Goal: Information Seeking & Learning: Learn about a topic

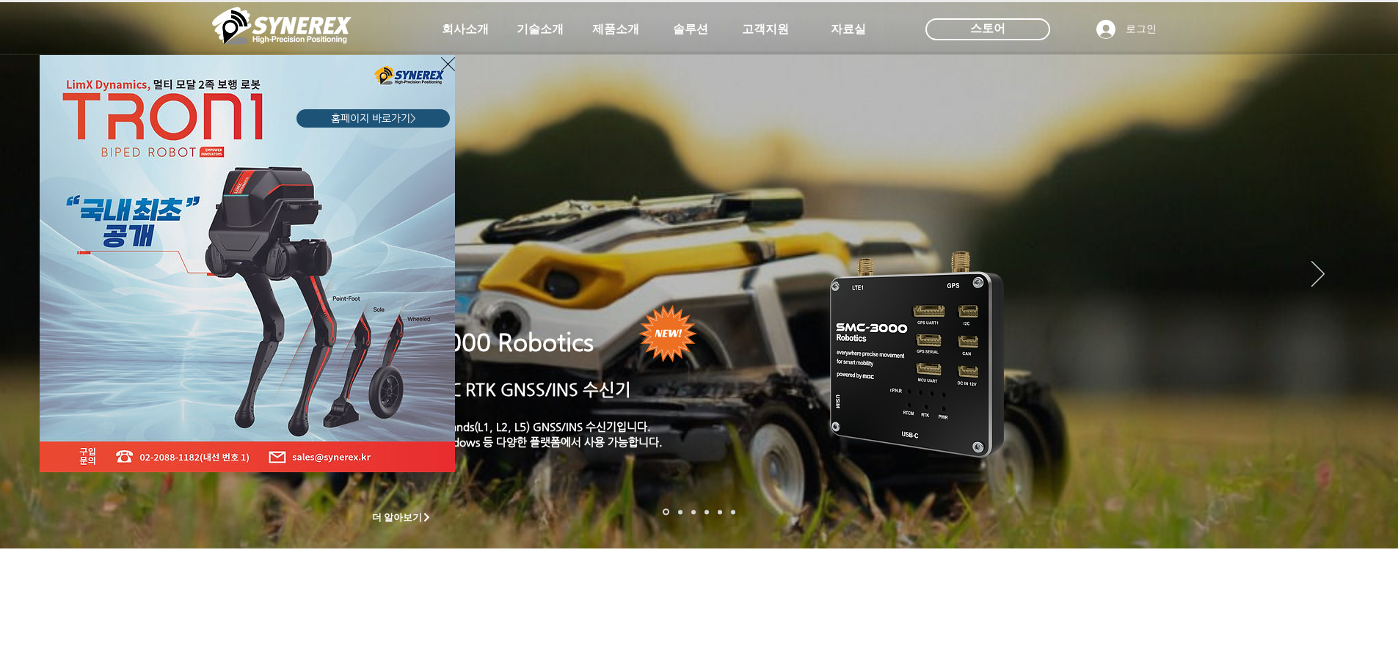
click at [442, 67] on icon "사이트로 돌아가기" at bounding box center [448, 64] width 14 height 18
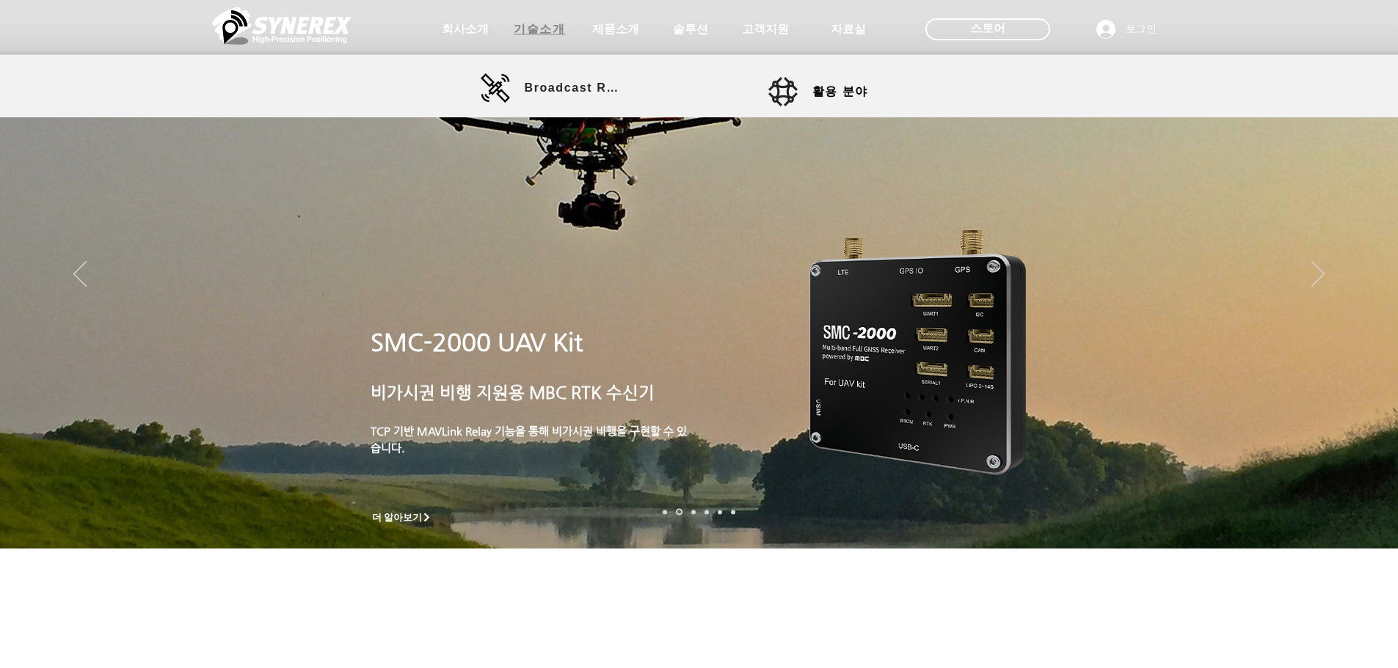
click at [542, 26] on span "기술소개" at bounding box center [539, 29] width 51 height 15
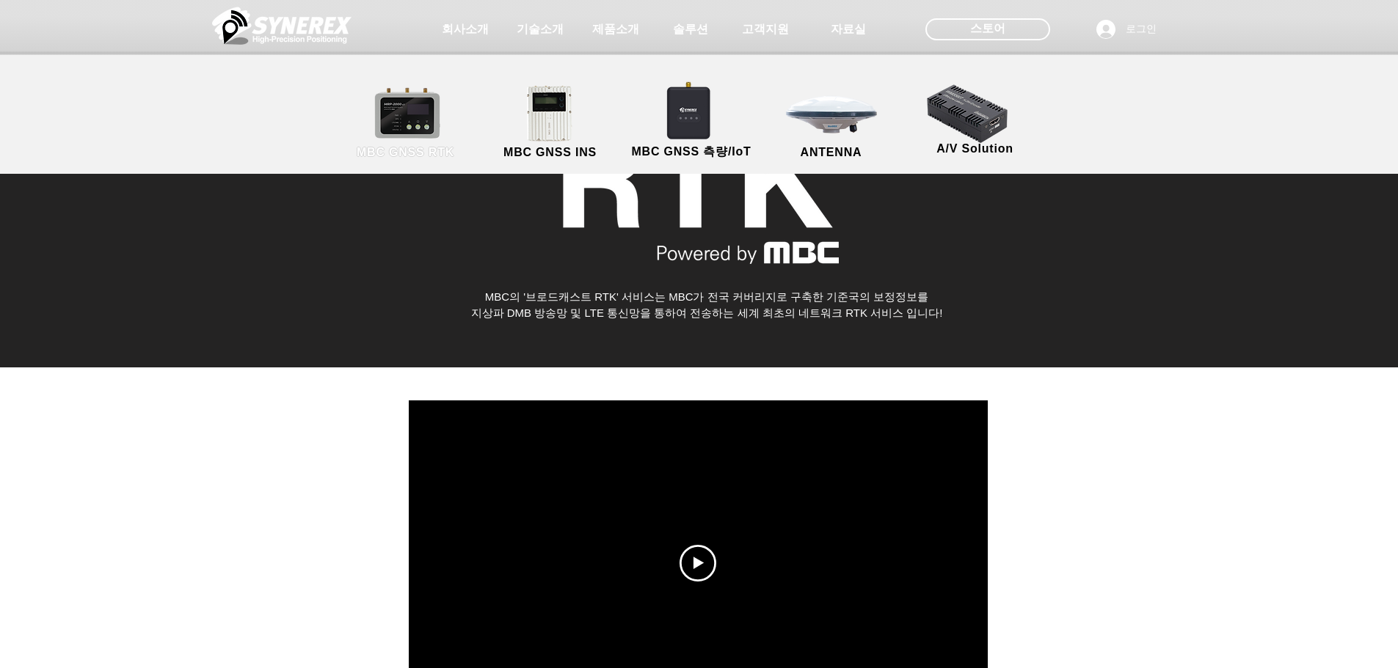
click at [423, 113] on link "MBC GNSS RTK" at bounding box center [406, 122] width 132 height 77
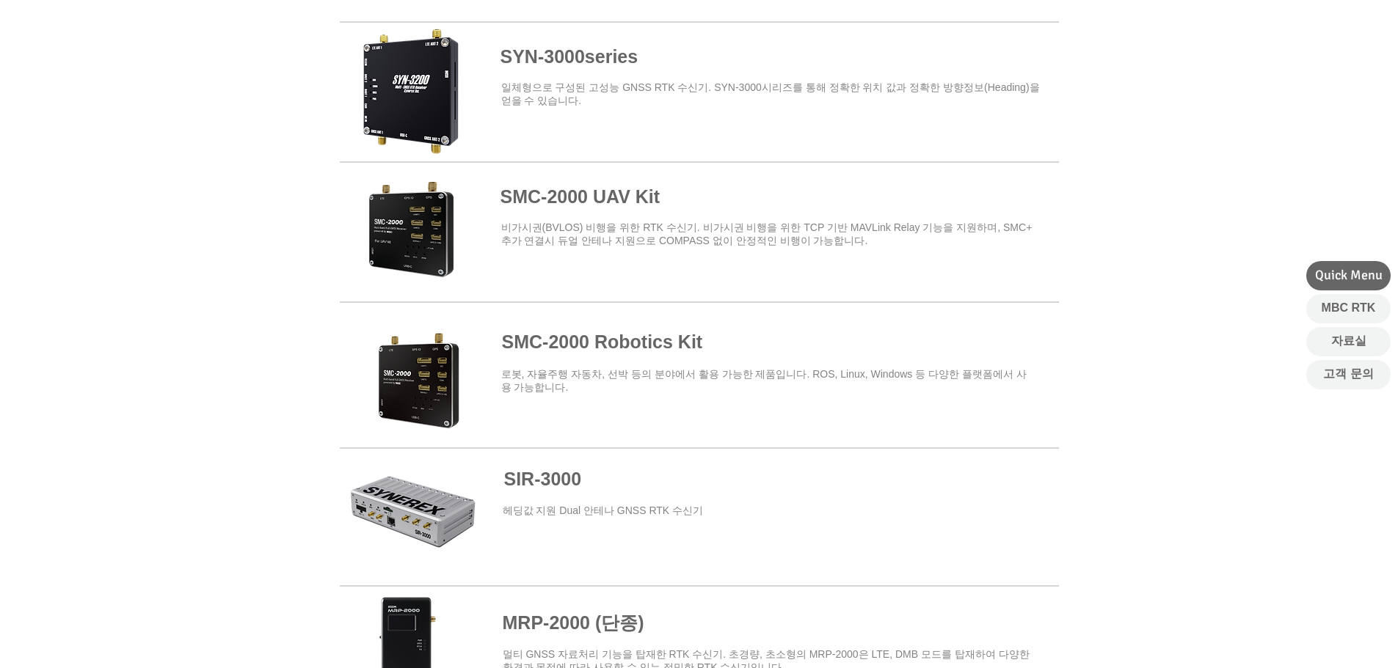
scroll to position [587, 0]
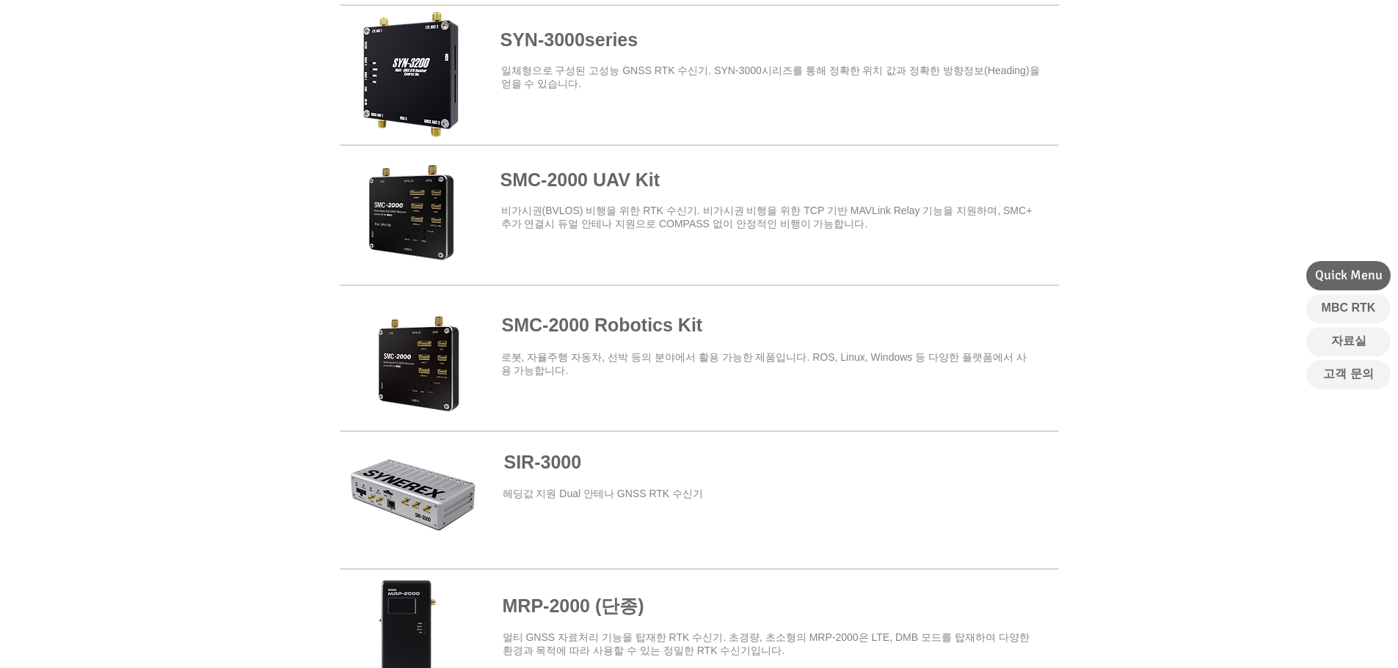
click at [409, 208] on span at bounding box center [699, 212] width 719 height 128
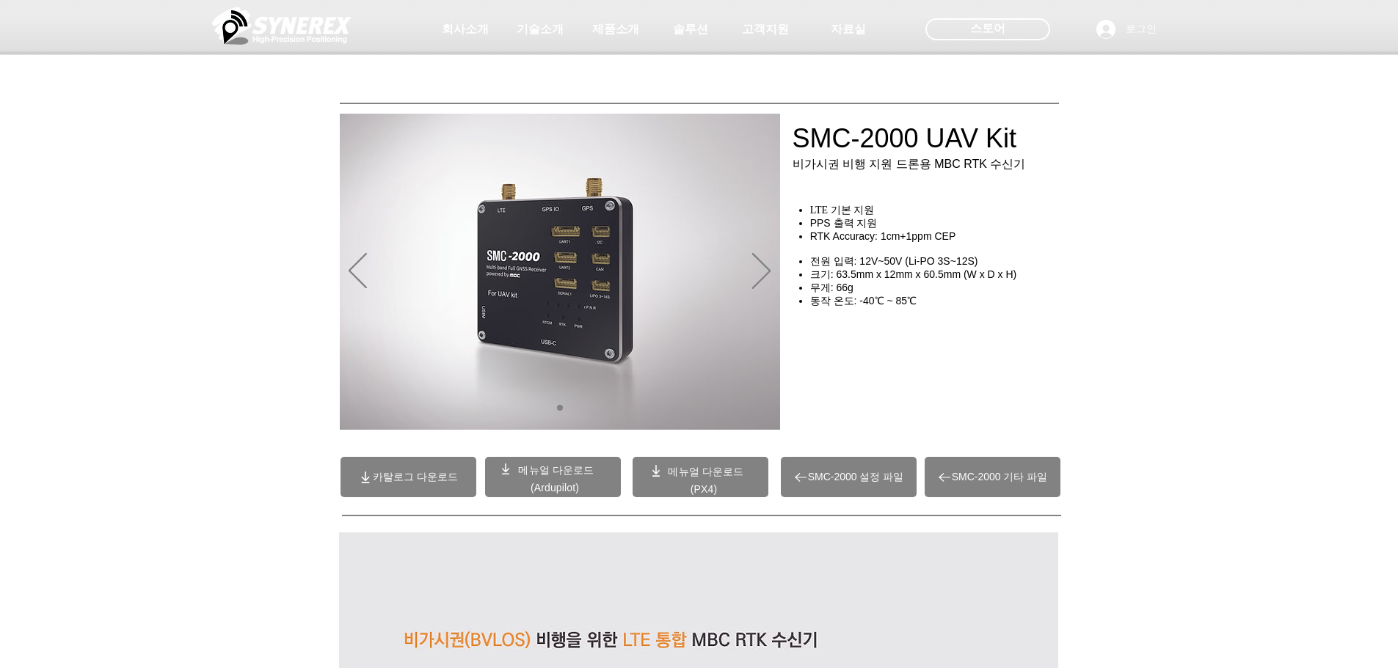
click at [1178, 219] on div "초고정밀 위치정보 솔루션 Broadcast RTK #comp-kyq9tmhv svg [data-color="1"] {fill: #000000;…" at bounding box center [699, 112] width 1398 height 225
click at [1173, 218] on div "초고정밀 위치정보 솔루션 Broadcast RTK #comp-kyq9tmhv svg [data-color="1"] {fill: #000000;…" at bounding box center [699, 112] width 1398 height 225
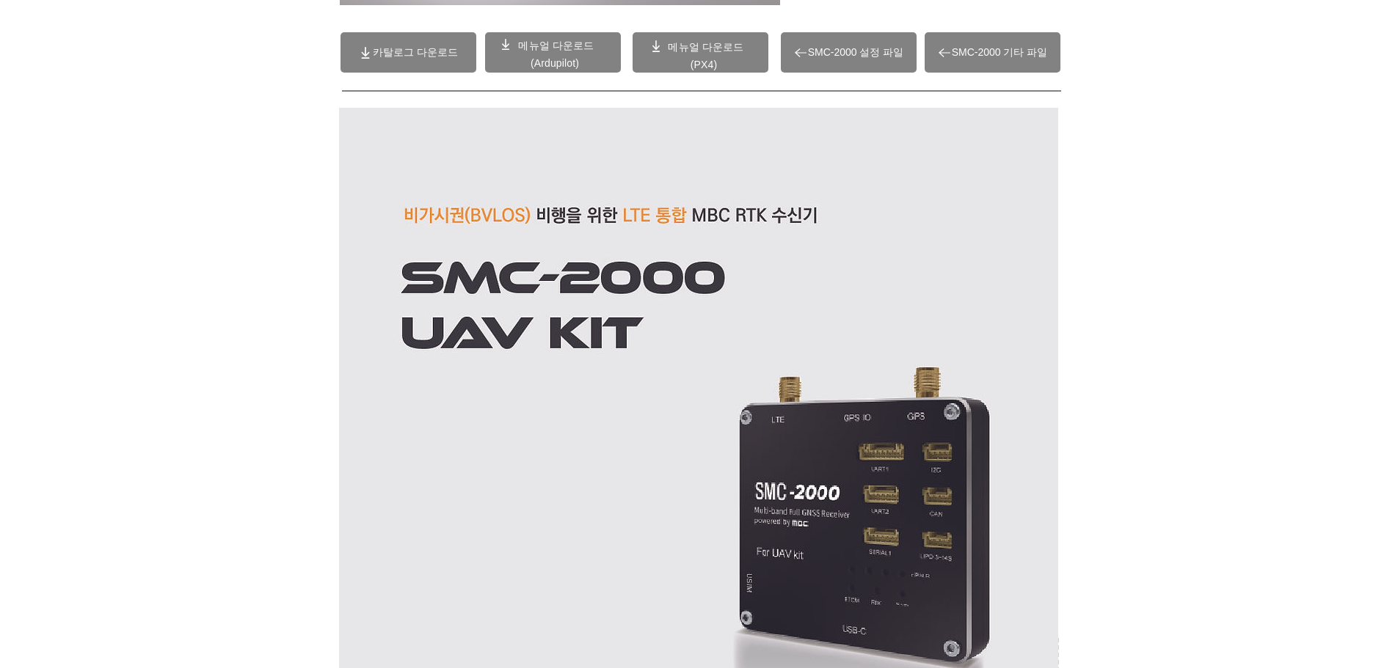
scroll to position [440, 0]
